Goal: Task Accomplishment & Management: Manage account settings

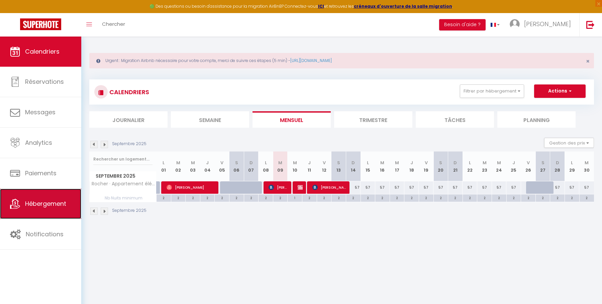
click at [40, 205] on span "Hébergement" at bounding box center [45, 203] width 41 height 8
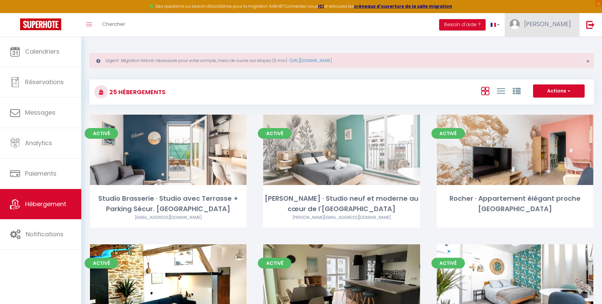
click at [556, 25] on span "[PERSON_NAME]" at bounding box center [547, 24] width 47 height 8
click at [553, 45] on link "Paramètres" at bounding box center [553, 46] width 50 height 11
select select "28"
select select "fr"
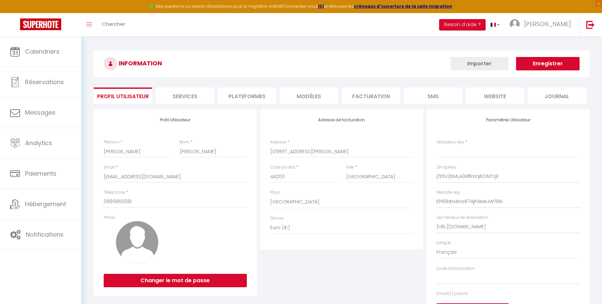
type input "jTt6VZBMux3HfBYinjBOM7qlI"
type input "EPR9NtH4Ha1F74jP4MeJW7i6K"
type input "[URL][DOMAIN_NAME]"
select select "fr"
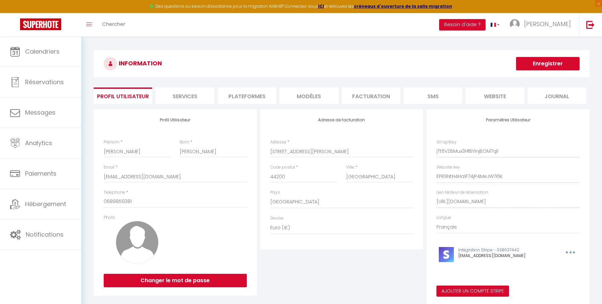
click at [254, 100] on li "Plateformes" at bounding box center [247, 95] width 59 height 16
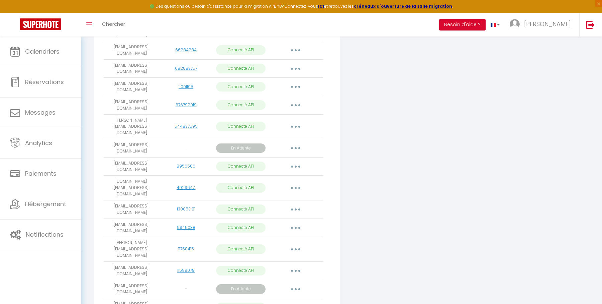
scroll to position [295, 0]
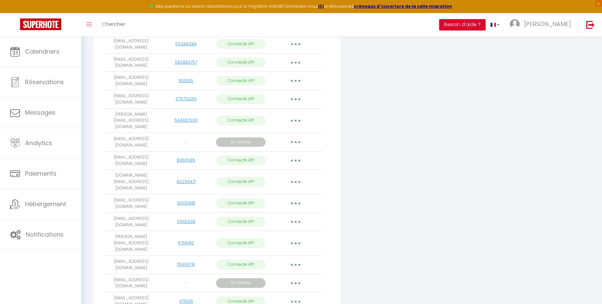
click at [295, 176] on button "button" at bounding box center [295, 181] width 19 height 11
click at [282, 191] on link "Importer les appartements" at bounding box center [266, 196] width 74 height 11
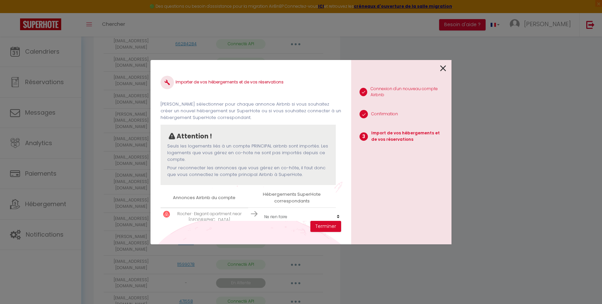
scroll to position [10, 0]
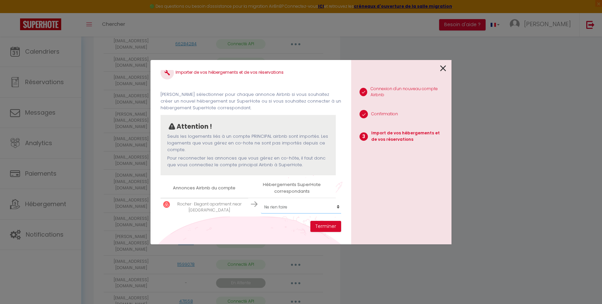
click at [287, 208] on select "Créer un nouvel hébergement Ne rien faire Studio Brasserie · Studio avec Terras…" at bounding box center [302, 206] width 82 height 13
select select "41747"
click at [261, 200] on select "Créer un nouvel hébergement Ne rien faire Studio Brasserie · Studio avec Terras…" at bounding box center [302, 206] width 82 height 13
click at [325, 227] on button "Terminer" at bounding box center [326, 226] width 31 height 11
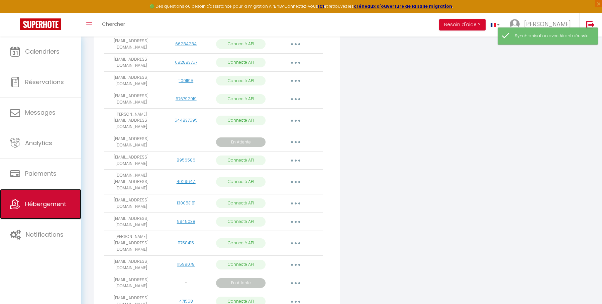
click at [49, 204] on span "Hébergement" at bounding box center [45, 203] width 41 height 8
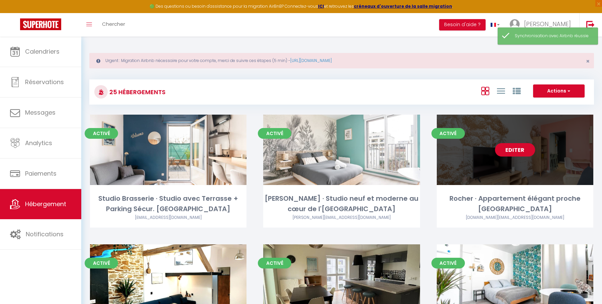
click at [526, 152] on link "Editer" at bounding box center [515, 149] width 40 height 13
select select "3"
select select "2"
select select "1"
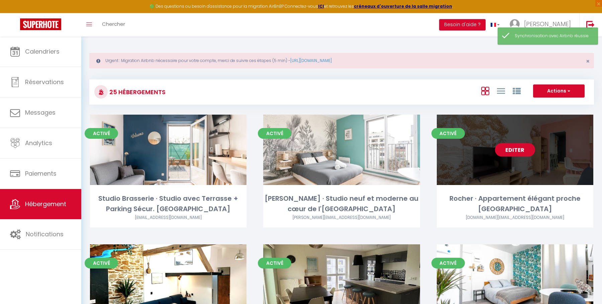
select select
select select "28"
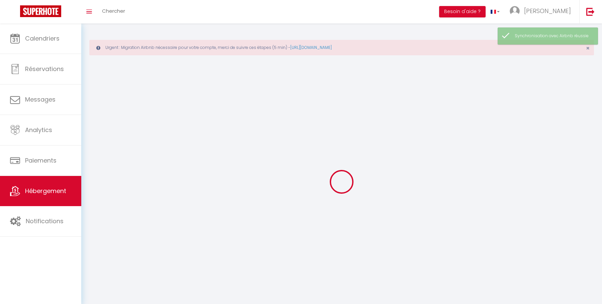
select select
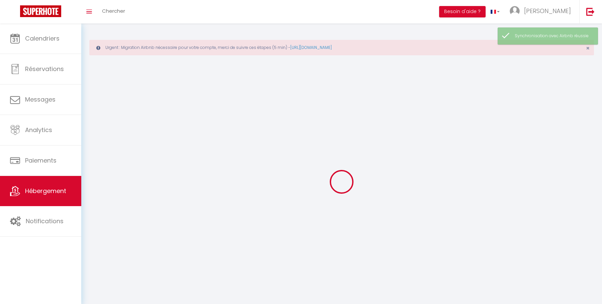
select select
checkbox input "false"
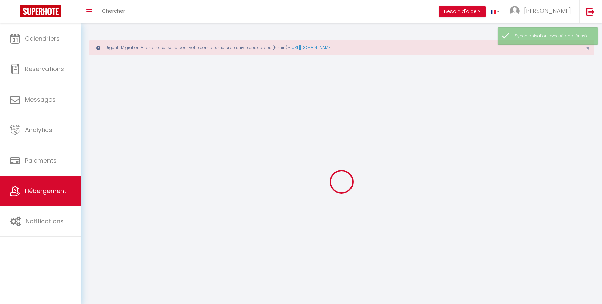
select select
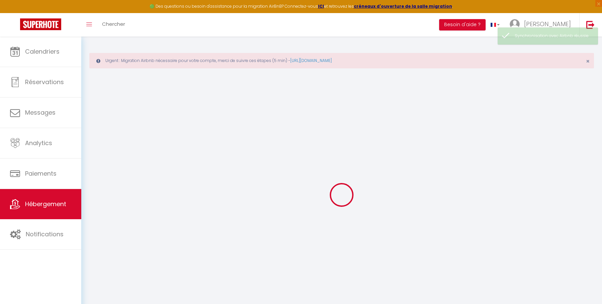
select select
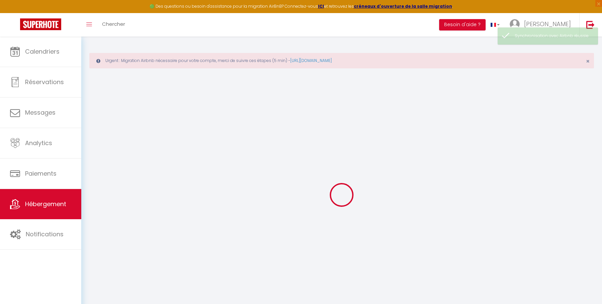
select select
checkbox input "false"
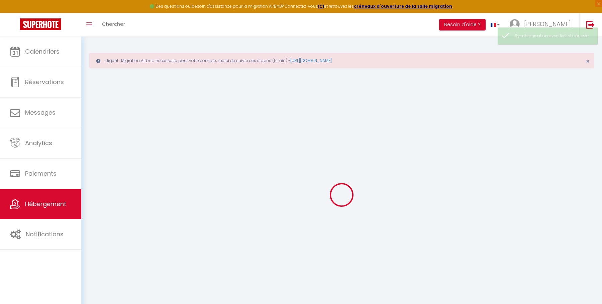
select select
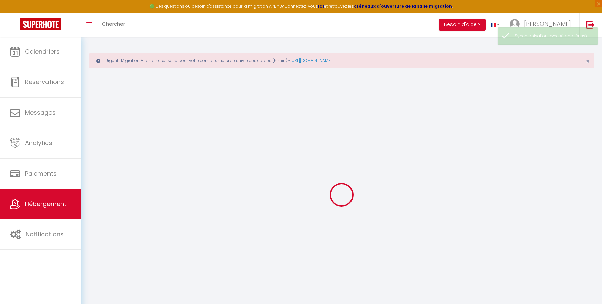
select select
checkbox input "false"
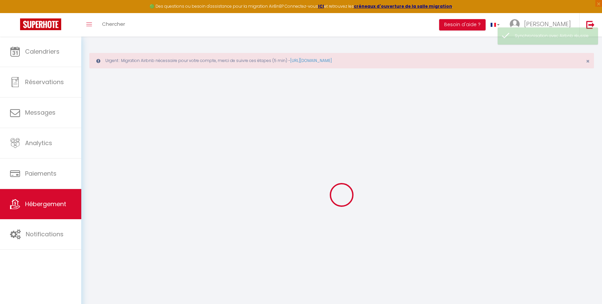
checkbox input "false"
select select
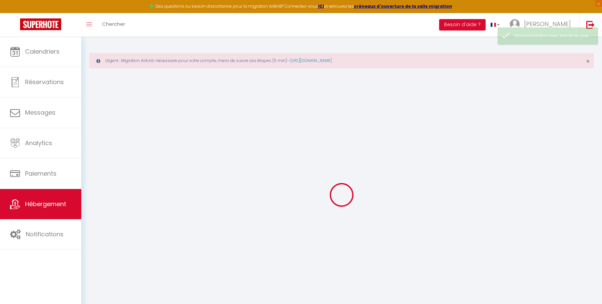
select select
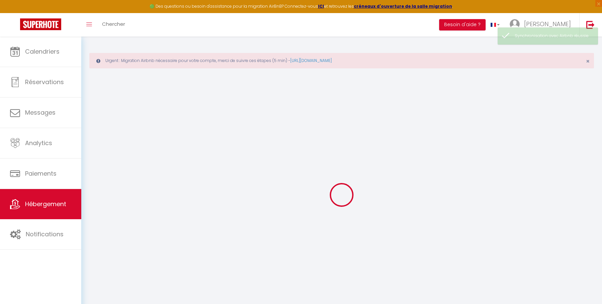
checkbox input "false"
select select
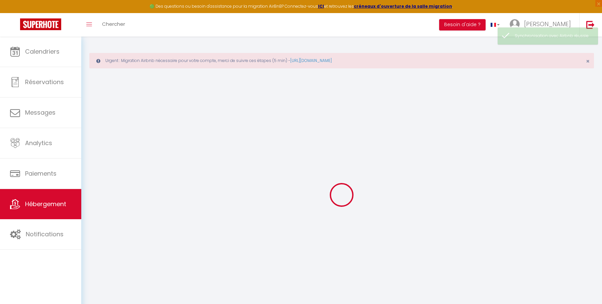
select select
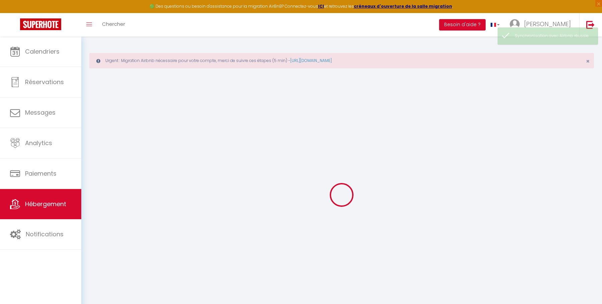
select select
checkbox input "false"
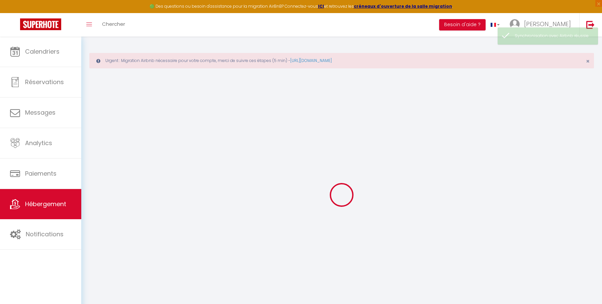
checkbox input "false"
select select
select select "17799-958569136896430045"
select select "+ 22 %"
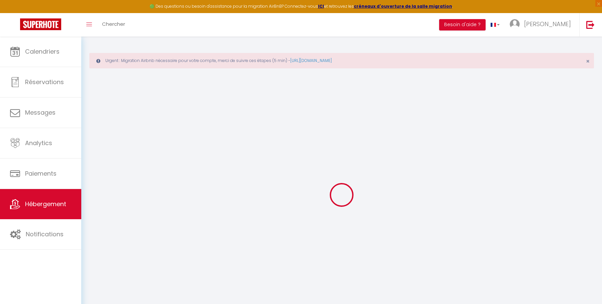
select select "+ 50 %"
select select
checkbox input "false"
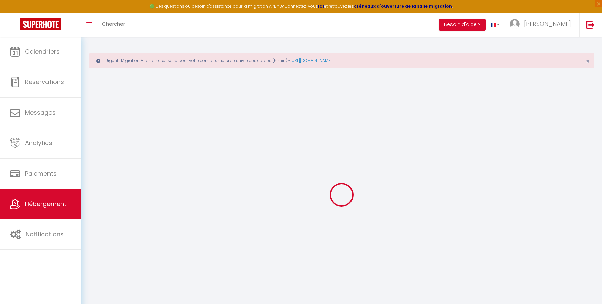
checkbox input "false"
select select "EUR"
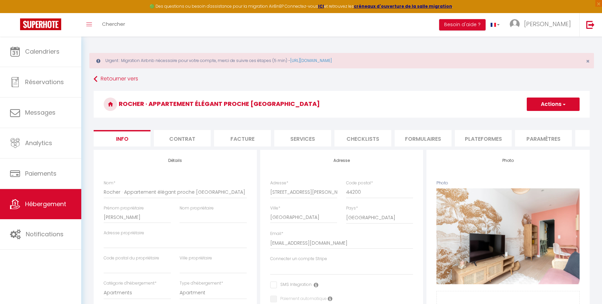
click at [525, 137] on li "Paramètres" at bounding box center [543, 138] width 57 height 16
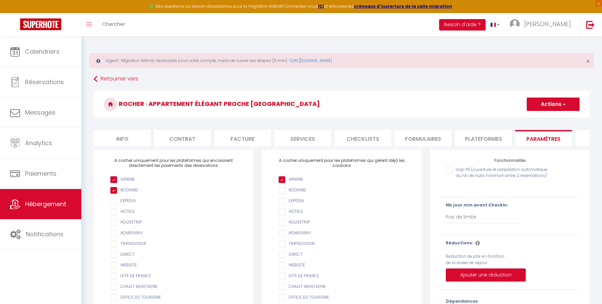
click at [487, 140] on li "Plateformes" at bounding box center [483, 138] width 57 height 16
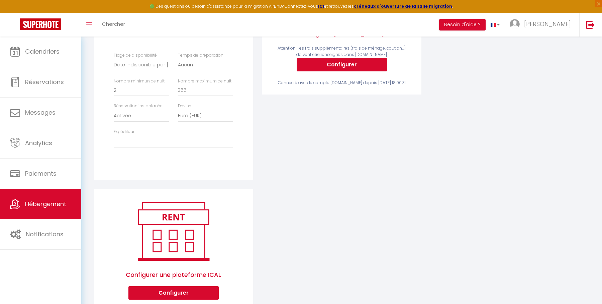
scroll to position [220, 0]
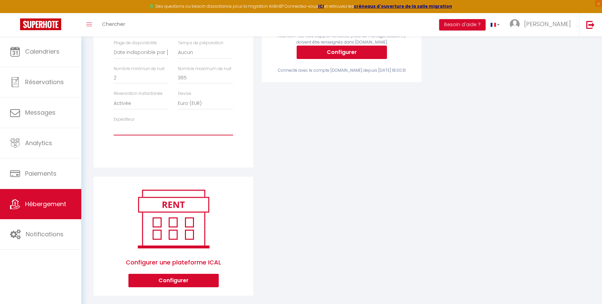
click at [175, 135] on select "[EMAIL_ADDRESS][DOMAIN_NAME] [EMAIL_ADDRESS][DOMAIN_NAME] [EMAIL_ADDRESS][DOMAI…" at bounding box center [173, 128] width 119 height 13
select select "4840"
click at [114, 128] on select "[EMAIL_ADDRESS][DOMAIN_NAME] [EMAIL_ADDRESS][DOMAIN_NAME] [EMAIL_ADDRESS][DOMAI…" at bounding box center [173, 128] width 119 height 13
click at [253, 138] on div "Airbnb Appartement [GEOGRAPHIC_DATA] sur [GEOGRAPHIC_DATA] avec Parking - [EMAI…" at bounding box center [173, 48] width 163 height 238
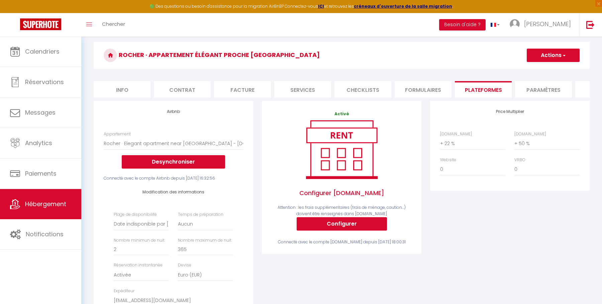
scroll to position [0, 0]
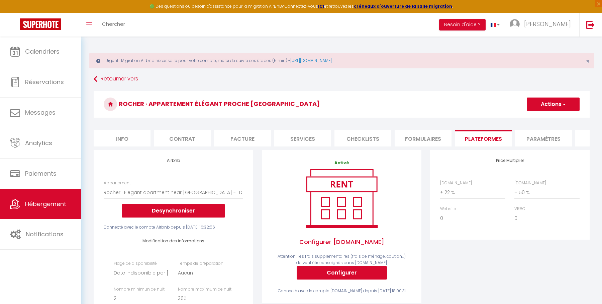
click at [550, 108] on button "Actions" at bounding box center [553, 103] width 53 height 13
click at [544, 119] on link "Enregistrer" at bounding box center [553, 118] width 53 height 9
select select "EUR"
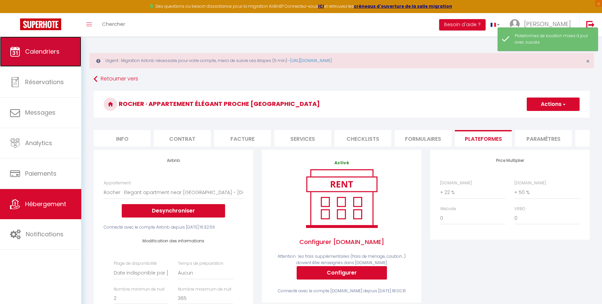
click at [55, 54] on span "Calendriers" at bounding box center [42, 51] width 34 height 8
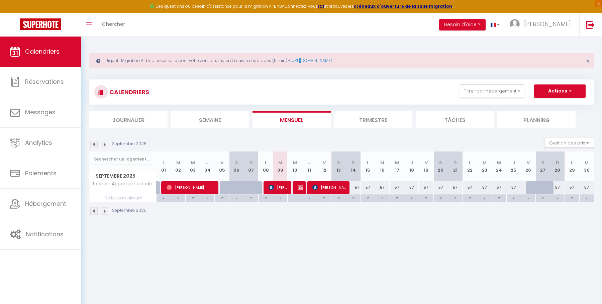
click at [94, 143] on img at bounding box center [93, 144] width 7 height 7
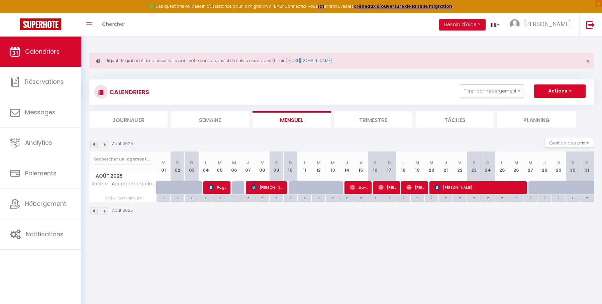
click at [105, 143] on img at bounding box center [104, 144] width 7 height 7
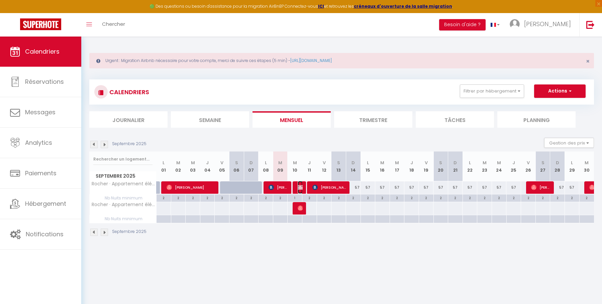
click at [300, 186] on img at bounding box center [300, 186] width 5 height 5
select select "OK"
select select "KO"
select select "0"
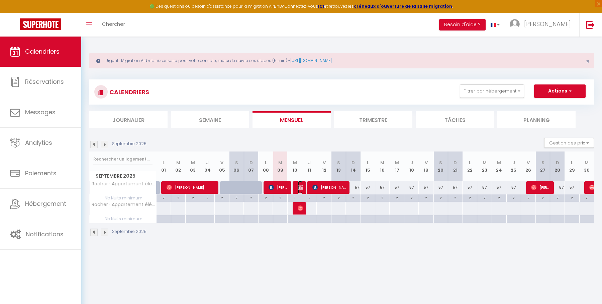
select select "1"
select select
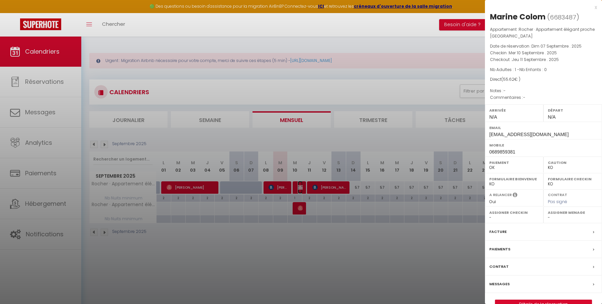
select select "28178"
click at [596, 8] on div "x" at bounding box center [541, 7] width 112 height 8
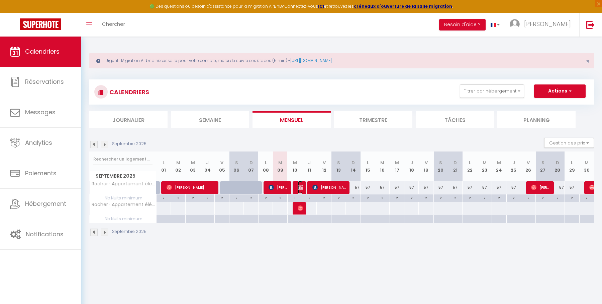
click at [300, 189] on img at bounding box center [300, 186] width 5 height 5
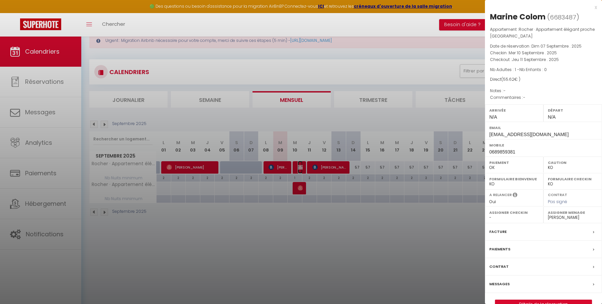
scroll to position [22, 0]
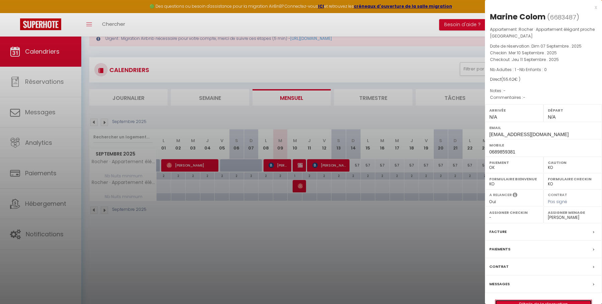
click at [534, 302] on link "Détails de la réservation" at bounding box center [544, 303] width 96 height 9
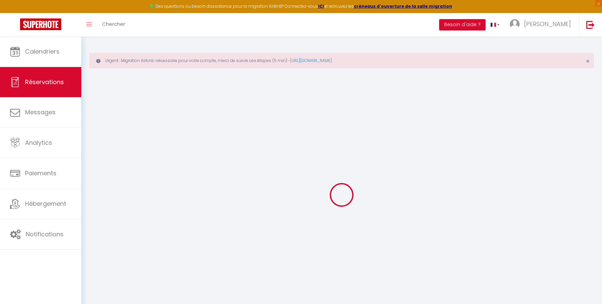
type input "Marine"
type input "Colom"
type input "[EMAIL_ADDRESS][DOMAIN_NAME]"
type input "0689859381"
select select "FR"
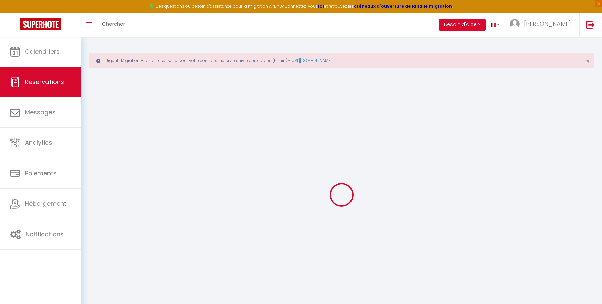
select select "41747"
select select "1"
type input "Mer 10 Septembre 2025"
select select
type input "Jeu 11 Septembre 2025"
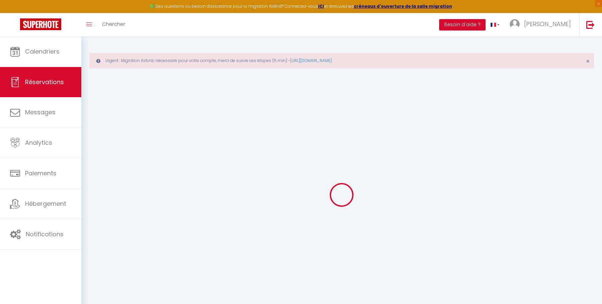
select select
type input "1"
select select "12"
select select
type input "55.62"
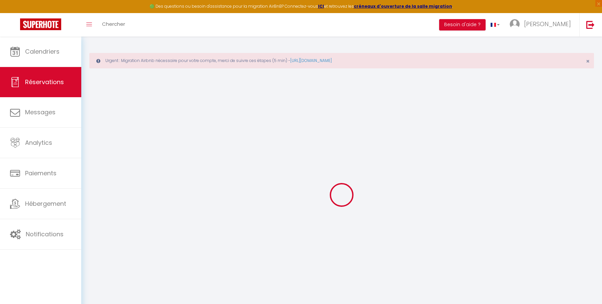
checkbox input "false"
type input "0"
type input "35"
type input "0"
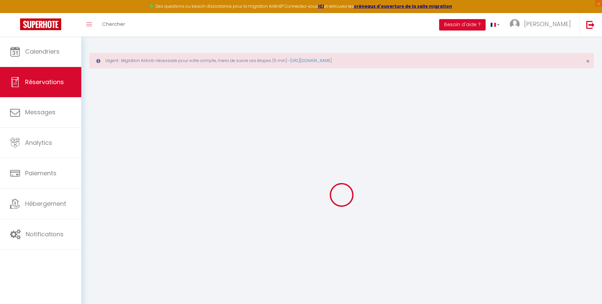
select select
select select "14"
checkbox input "false"
select select
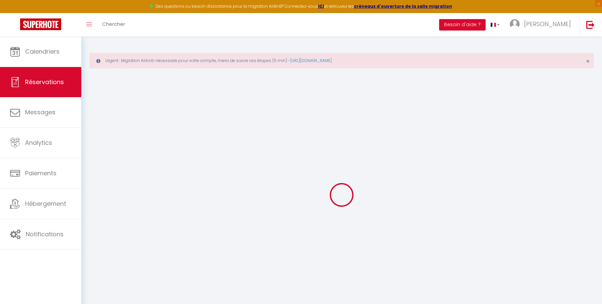
select select
checkbox input "false"
select select
checkbox input "false"
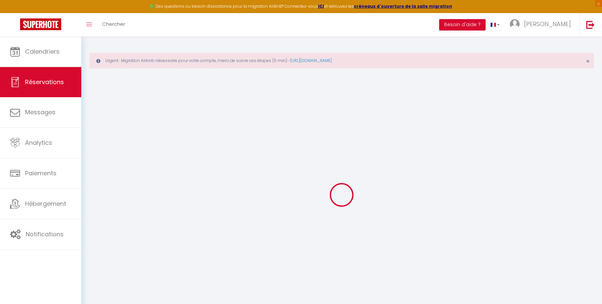
select select
checkbox input "false"
select select
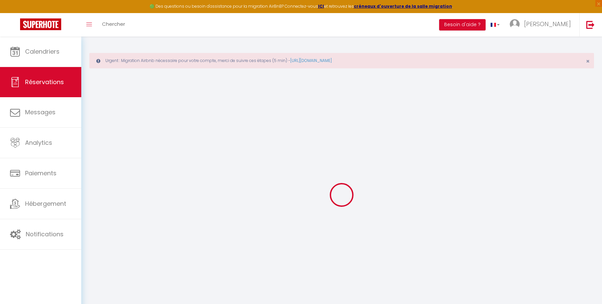
checkbox input "false"
select select
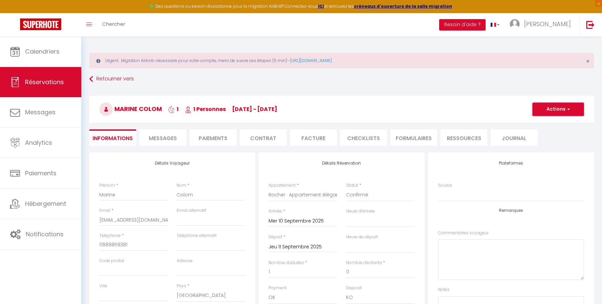
click at [557, 105] on button "Actions" at bounding box center [559, 108] width 52 height 13
click at [549, 139] on link "Supprimer" at bounding box center [551, 141] width 53 height 9
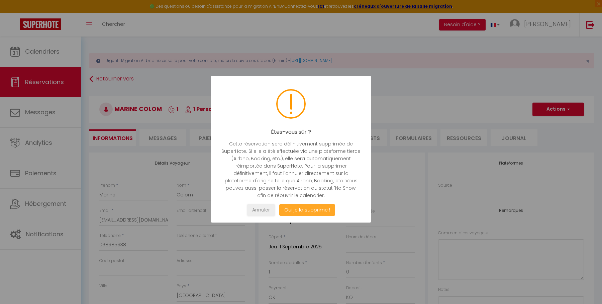
click at [305, 208] on button "Oui je la supprime !" at bounding box center [307, 210] width 56 height 12
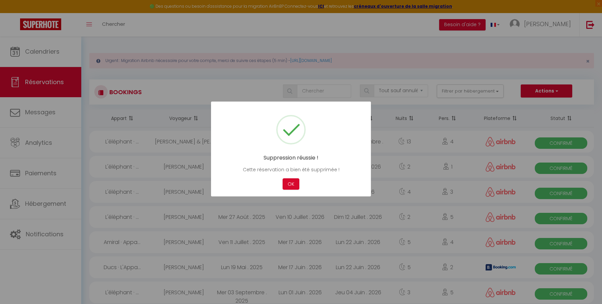
click at [38, 41] on div at bounding box center [301, 152] width 602 height 304
click at [67, 53] on div at bounding box center [301, 152] width 602 height 304
click at [287, 186] on button "OK" at bounding box center [291, 184] width 17 height 12
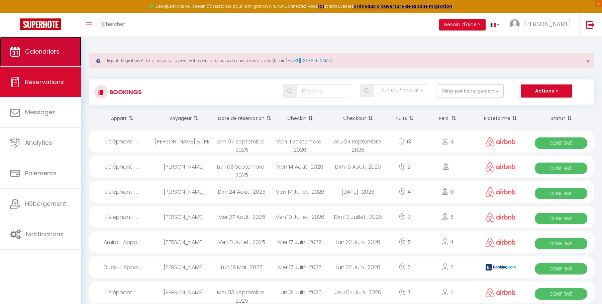
click at [70, 53] on link "Calendriers" at bounding box center [40, 51] width 81 height 30
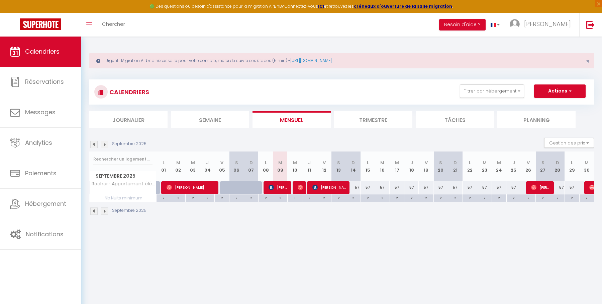
click at [296, 186] on div at bounding box center [300, 187] width 15 height 13
click at [299, 187] on img at bounding box center [300, 186] width 5 height 5
select select "OK"
select select "0"
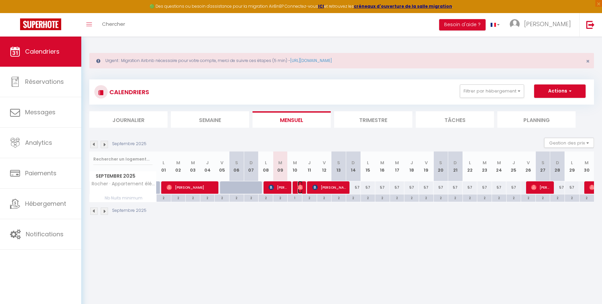
select select "0"
select select "1"
select select
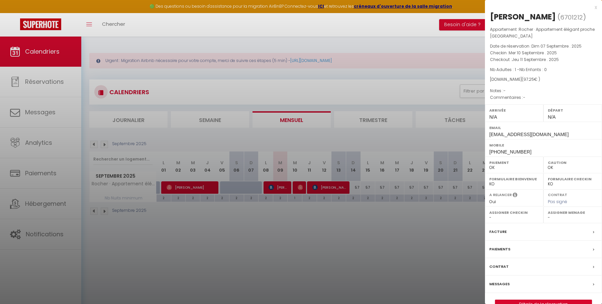
click at [512, 280] on div "Messages" at bounding box center [543, 283] width 117 height 17
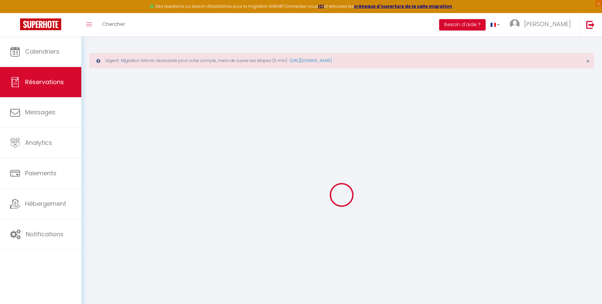
select select
checkbox input "false"
select select
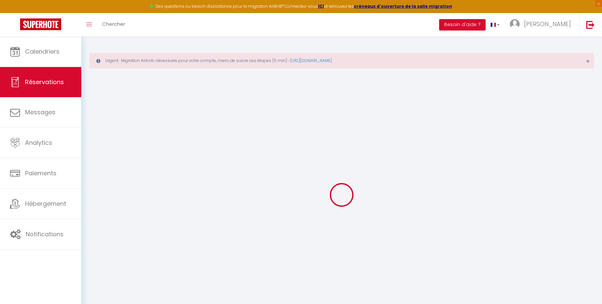
select select
checkbox input "false"
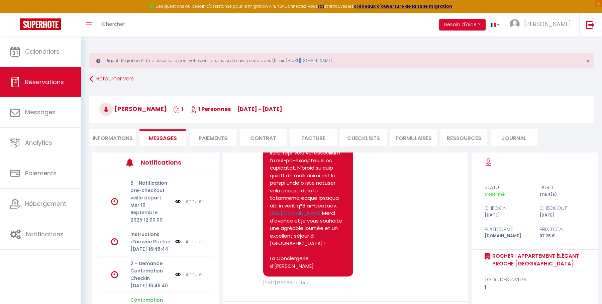
scroll to position [99, 0]
click at [194, 270] on link "Annuler" at bounding box center [195, 273] width 18 height 7
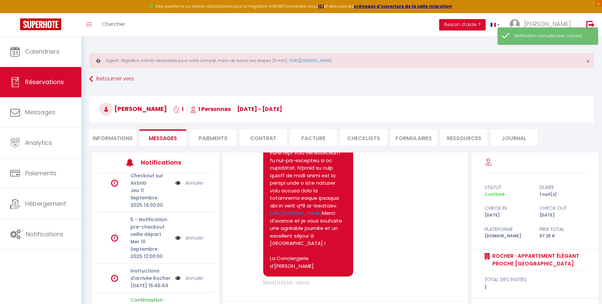
click at [196, 234] on link "Annuler" at bounding box center [195, 237] width 18 height 7
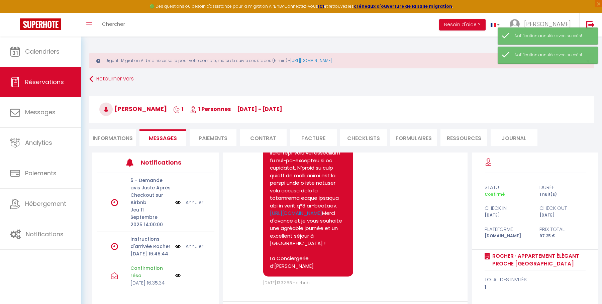
click at [197, 249] on link "Annuler" at bounding box center [195, 245] width 18 height 7
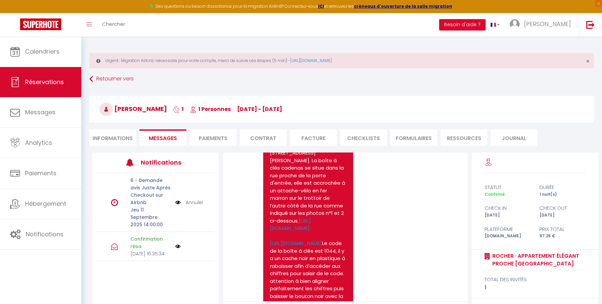
scroll to position [721, 0]
